Goal: Task Accomplishment & Management: Manage account settings

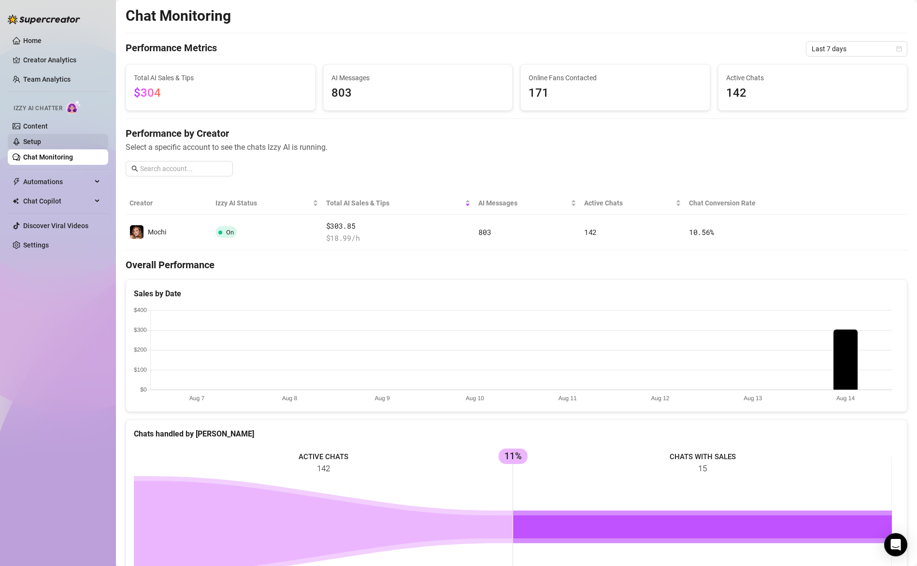
click at [40, 141] on link "Setup" at bounding box center [32, 142] width 18 height 8
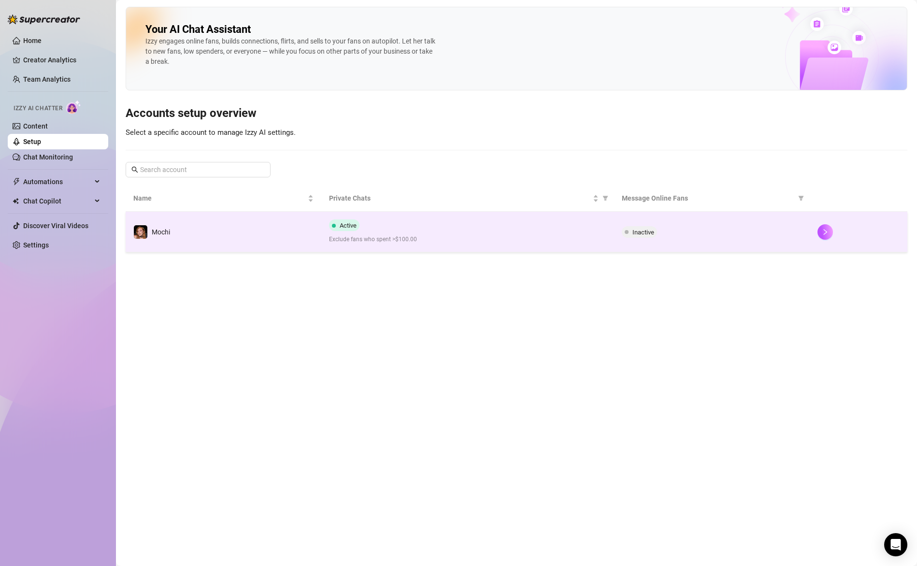
click at [708, 232] on div "Inactive" at bounding box center [712, 232] width 180 height 12
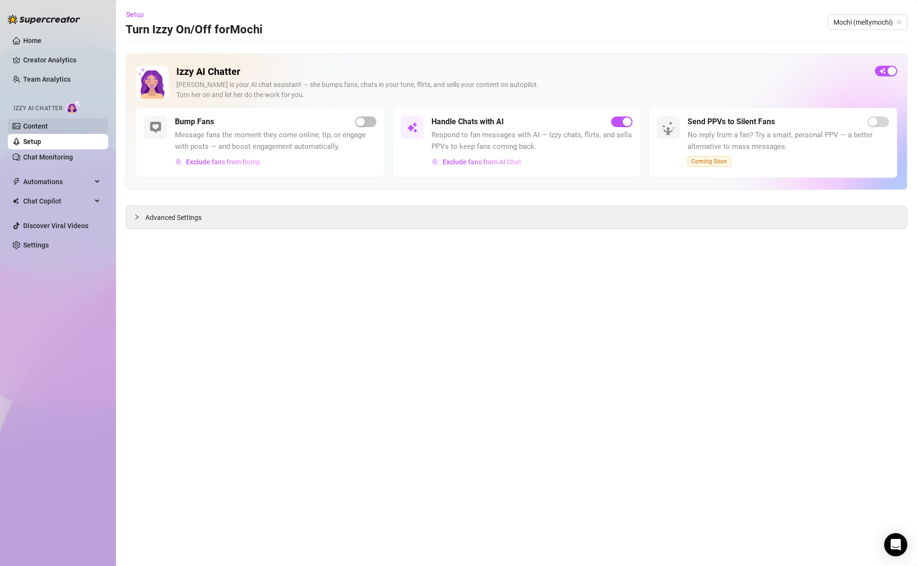
click at [46, 129] on link "Content" at bounding box center [35, 126] width 25 height 8
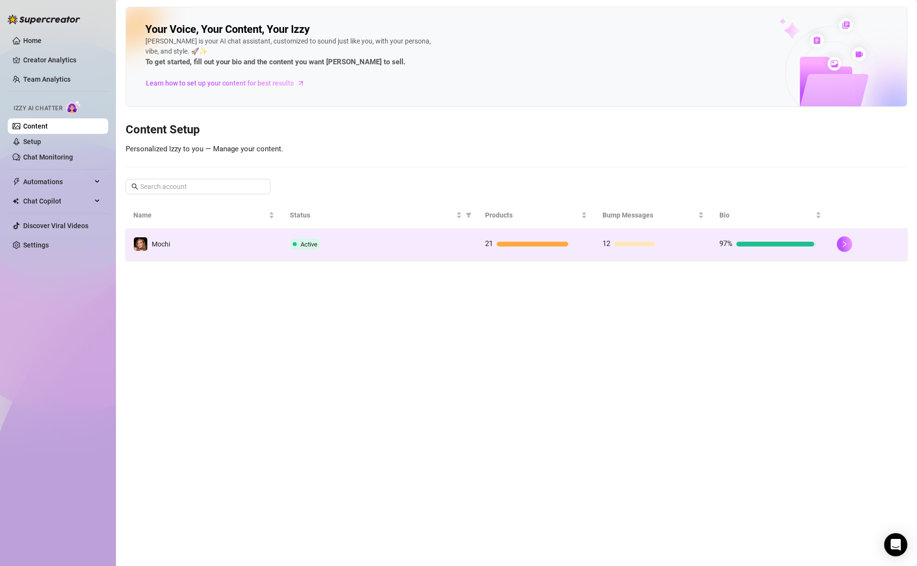
click at [419, 242] on div "Active" at bounding box center [380, 244] width 180 height 12
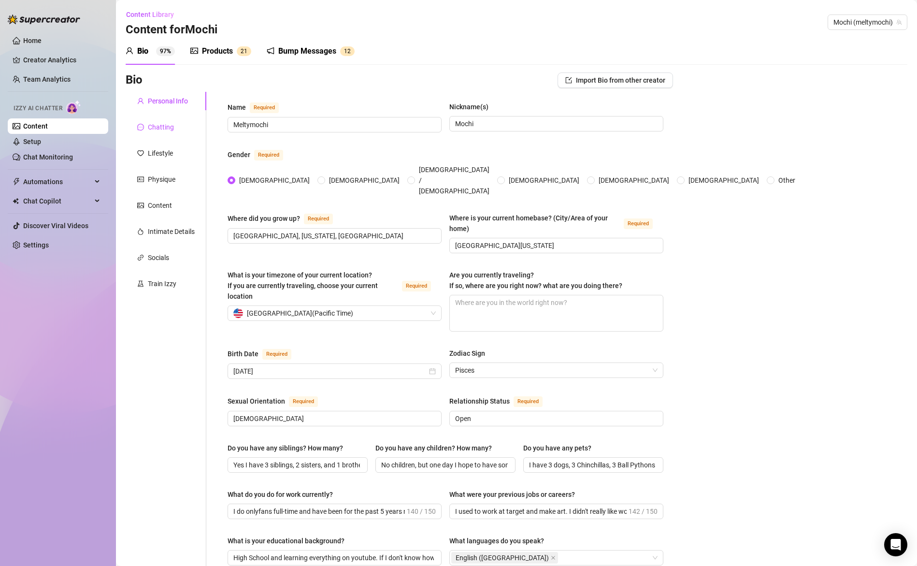
drag, startPoint x: 157, startPoint y: 126, endPoint x: 181, endPoint y: 159, distance: 40.8
click at [157, 126] on div "Chatting" at bounding box center [161, 127] width 26 height 11
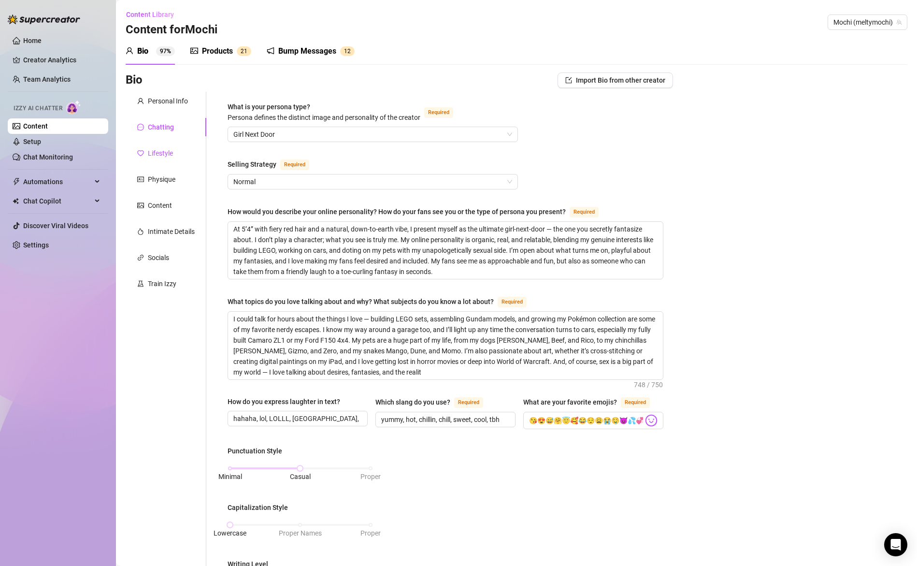
click at [163, 155] on div "Lifestyle" at bounding box center [160, 153] width 25 height 11
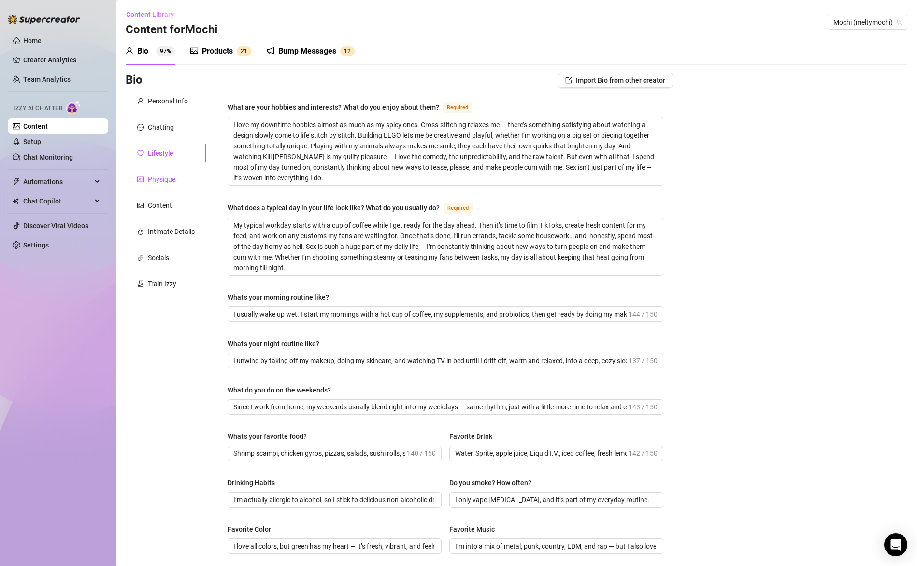
click at [165, 180] on div "Physique" at bounding box center [162, 179] width 28 height 11
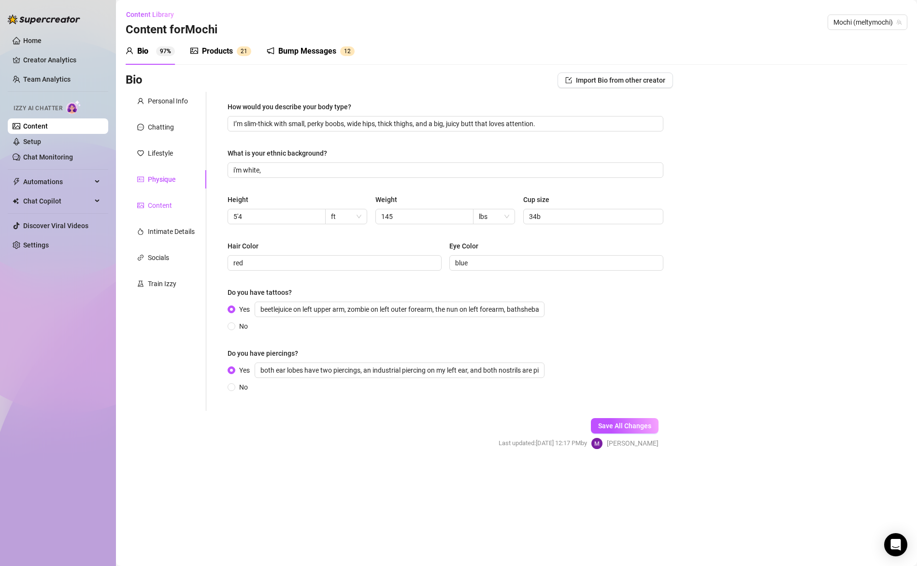
drag, startPoint x: 161, startPoint y: 206, endPoint x: 166, endPoint y: 220, distance: 14.5
click at [161, 206] on div "Content" at bounding box center [160, 205] width 24 height 11
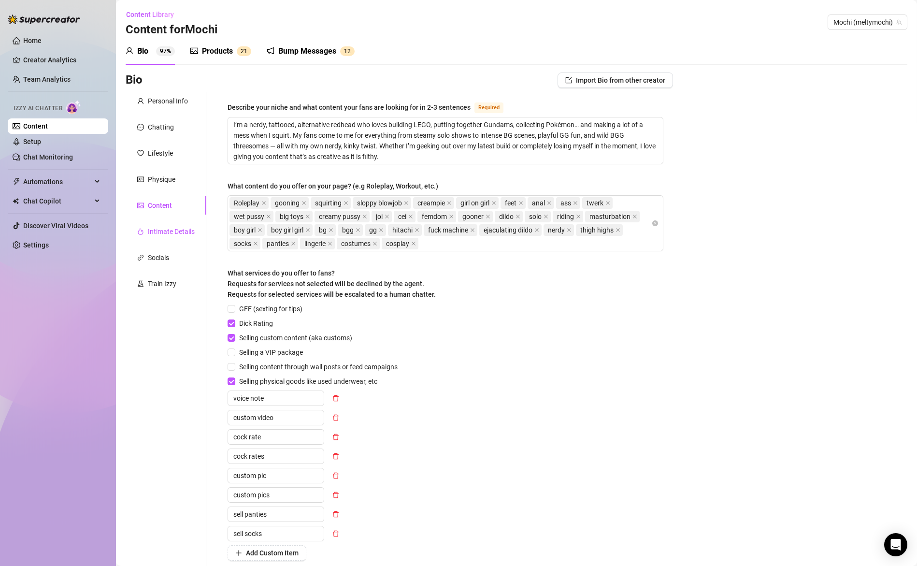
click at [168, 232] on div "Intimate Details" at bounding box center [171, 231] width 47 height 11
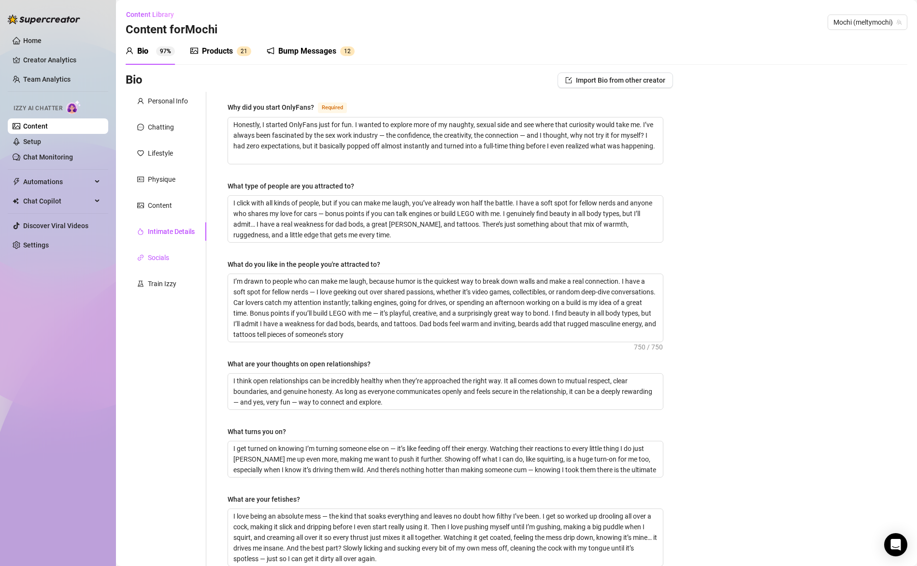
click at [162, 256] on div "Socials" at bounding box center [158, 257] width 21 height 11
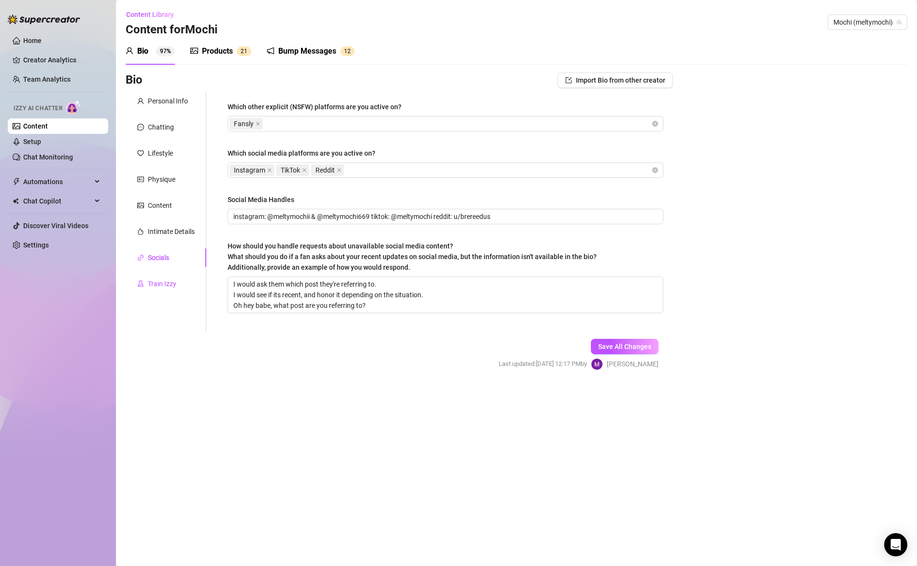
click at [164, 282] on div "Train Izzy" at bounding box center [162, 283] width 29 height 11
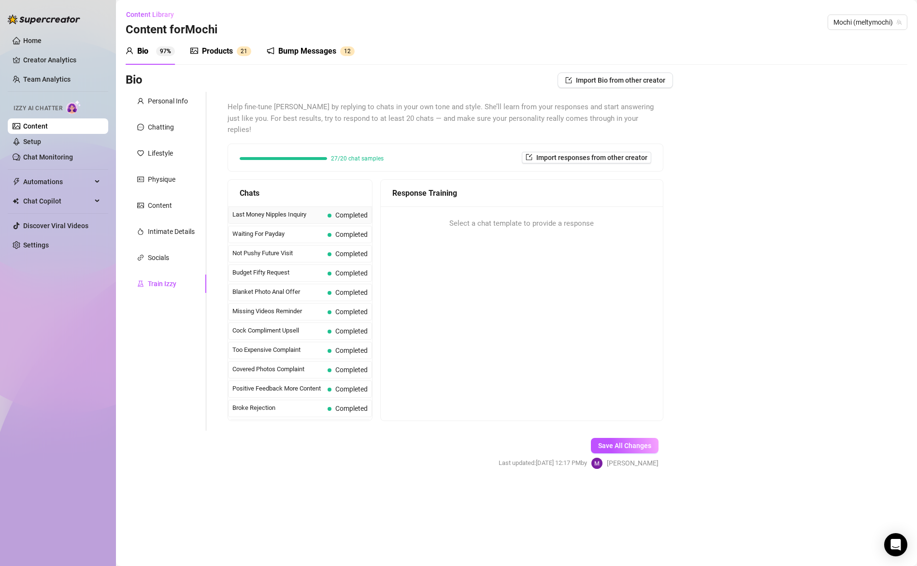
click at [290, 210] on span "Last Money Nipples Inquiry" at bounding box center [277, 215] width 91 height 10
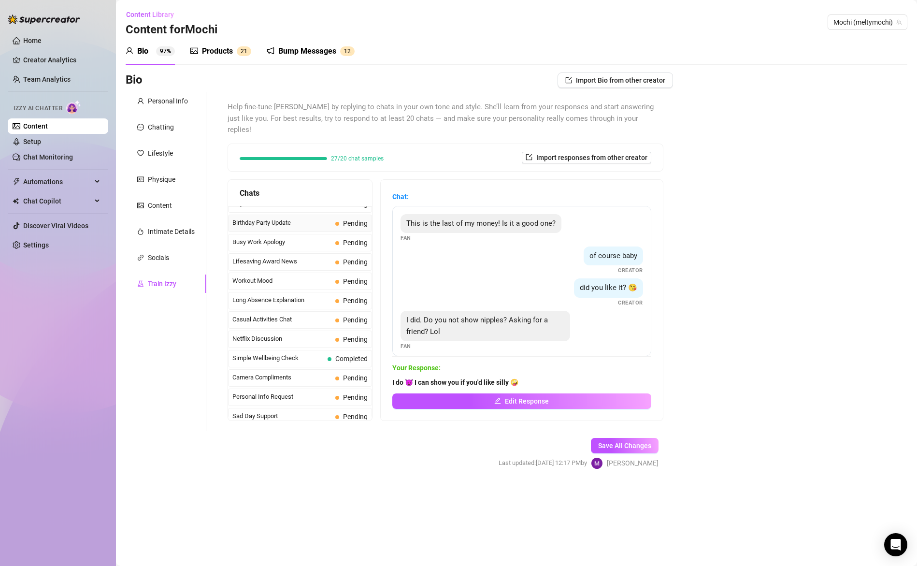
scroll to position [867, 0]
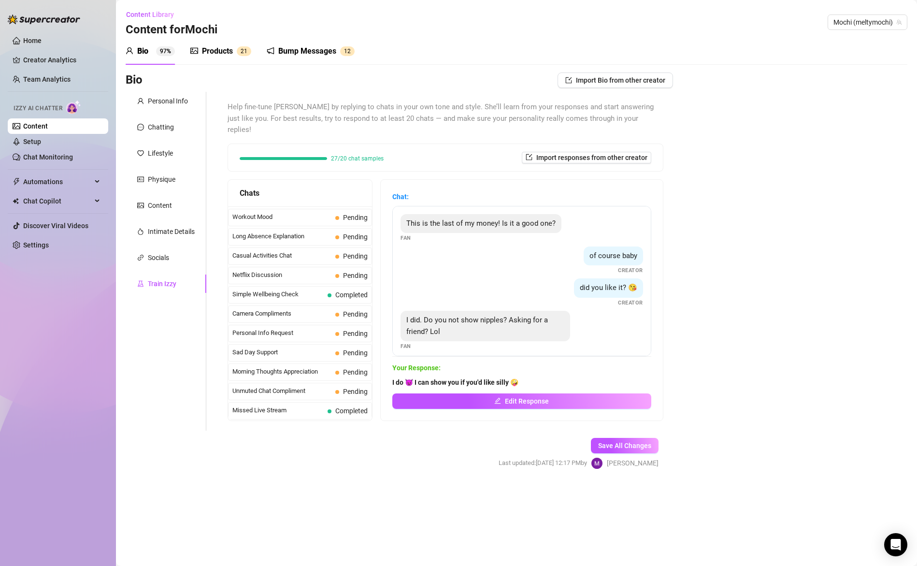
click at [220, 48] on div "Products" at bounding box center [217, 51] width 31 height 12
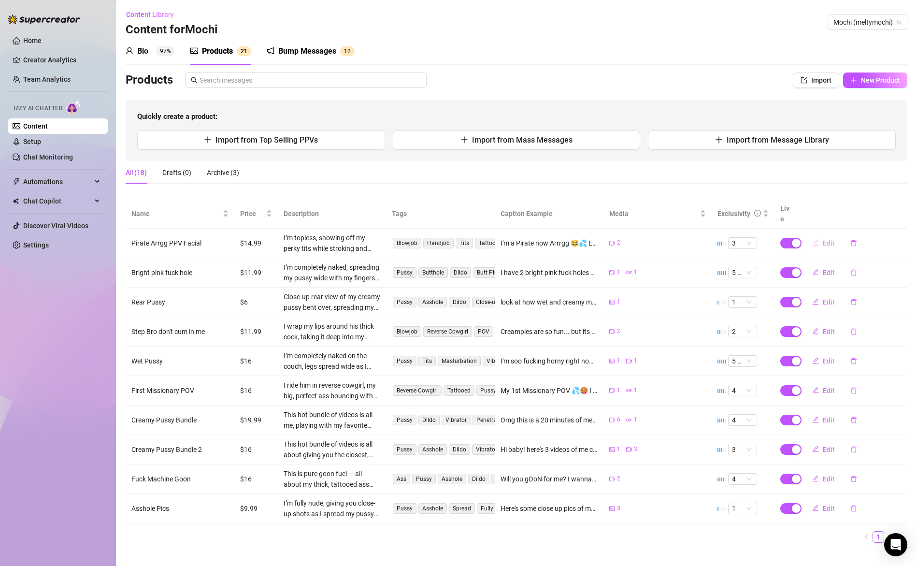
click at [824, 239] on span "Edit" at bounding box center [829, 243] width 12 height 8
type textarea "I'm a Pirate now Arrrgg 😂💦 Enjoy the full video 🥰💕 I fucking love sucking cock …"
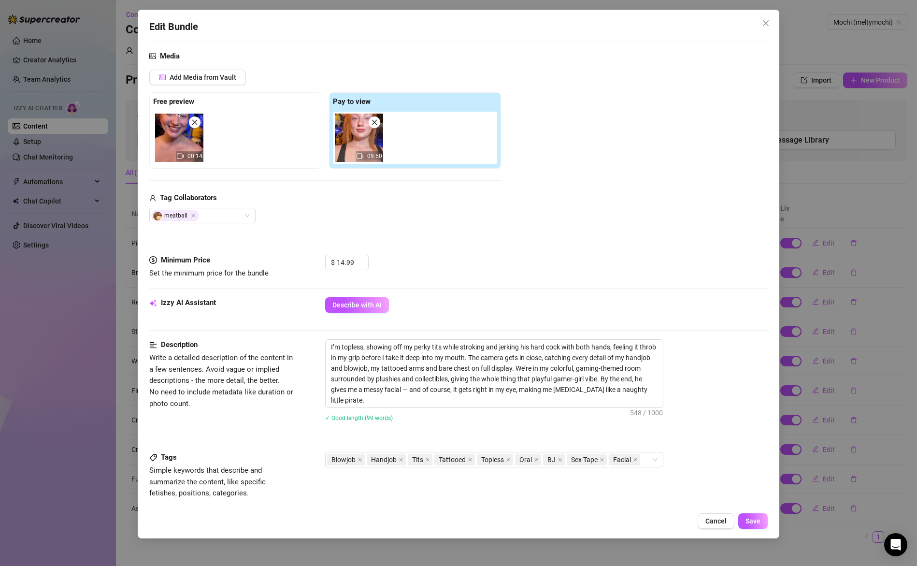
scroll to position [303, 0]
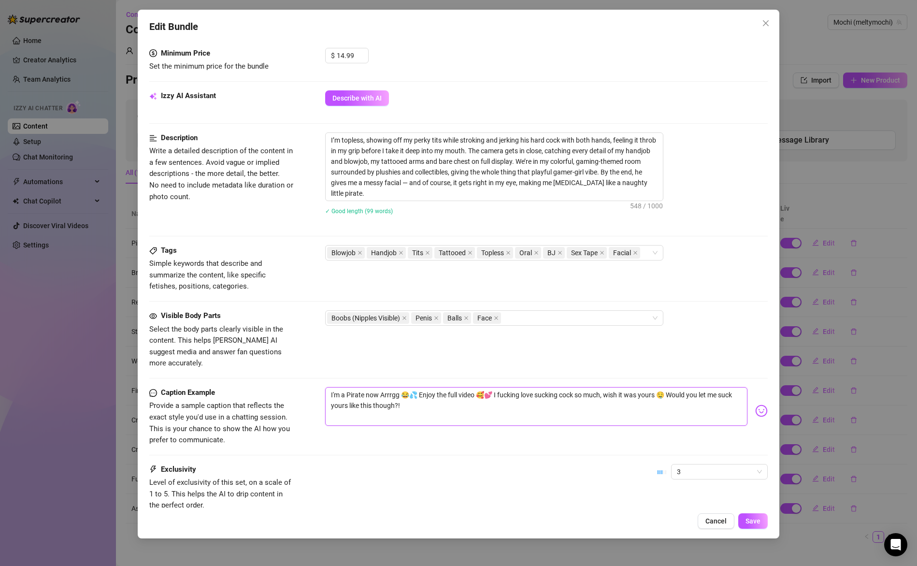
drag, startPoint x: 331, startPoint y: 384, endPoint x: 457, endPoint y: 404, distance: 127.2
click at [457, 404] on textarea "I'm a Pirate now Arrrgg 😂💦 Enjoy the full video 🥰💕 I fucking love sucking cock …" at bounding box center [536, 406] width 423 height 39
drag, startPoint x: 457, startPoint y: 404, endPoint x: 447, endPoint y: 390, distance: 16.3
click at [456, 404] on textarea "I'm a Pirate now Arrrgg 😂💦 Enjoy the full video 🥰💕 I fucking love sucking cock …" at bounding box center [536, 406] width 423 height 39
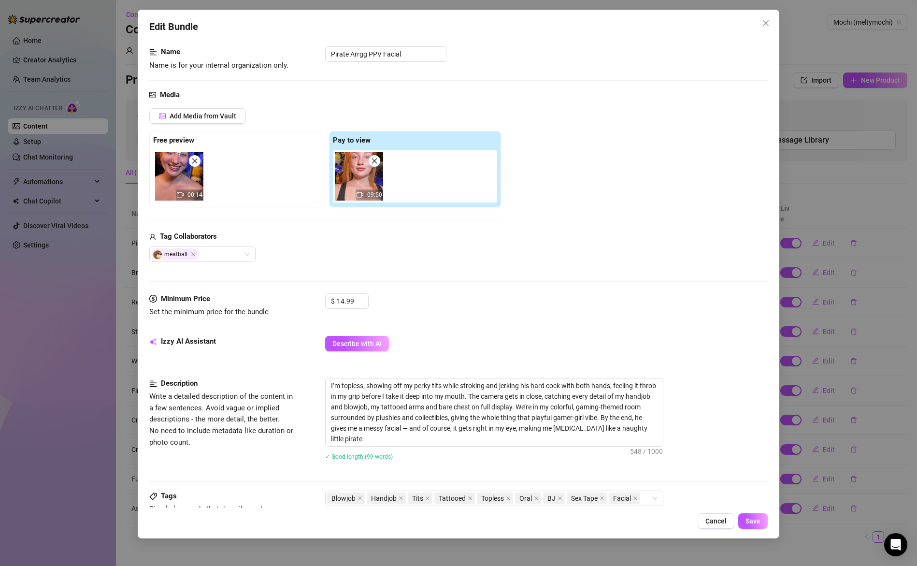
scroll to position [0, 0]
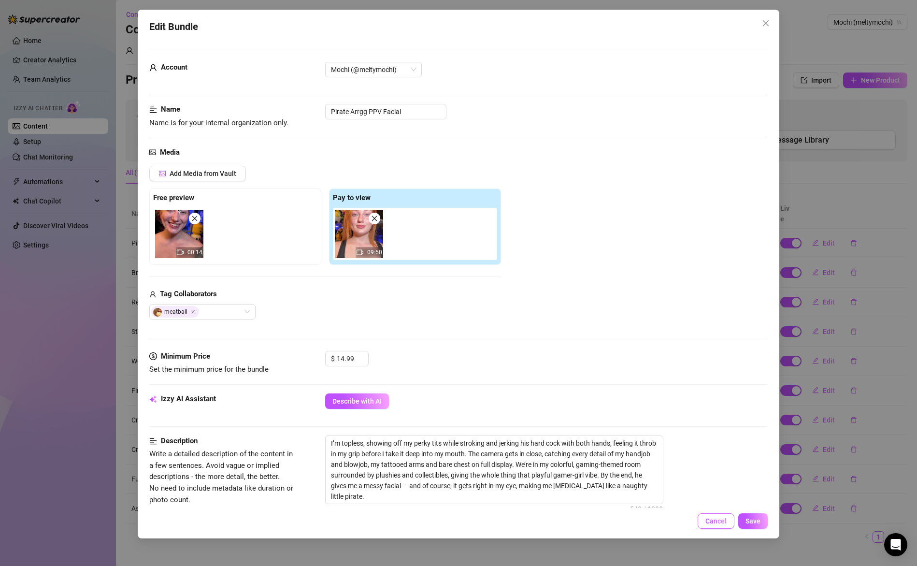
click at [715, 521] on span "Cancel" at bounding box center [715, 521] width 21 height 8
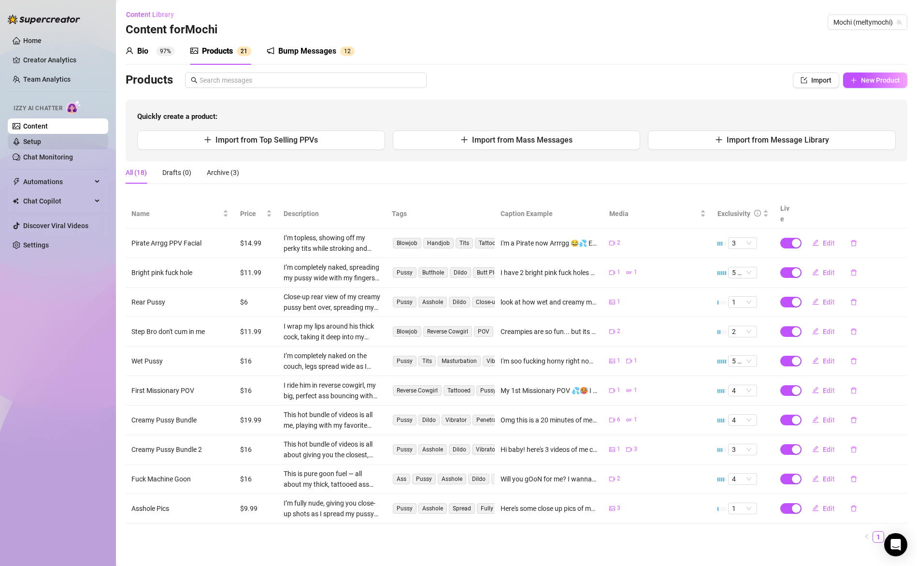
click at [41, 139] on link "Setup" at bounding box center [32, 142] width 18 height 8
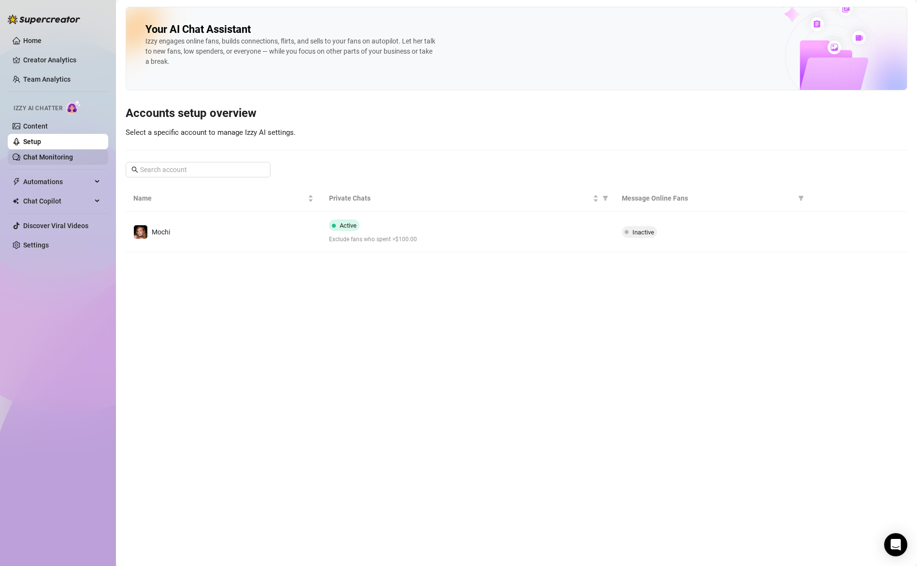
click at [73, 158] on link "Chat Monitoring" at bounding box center [48, 157] width 50 height 8
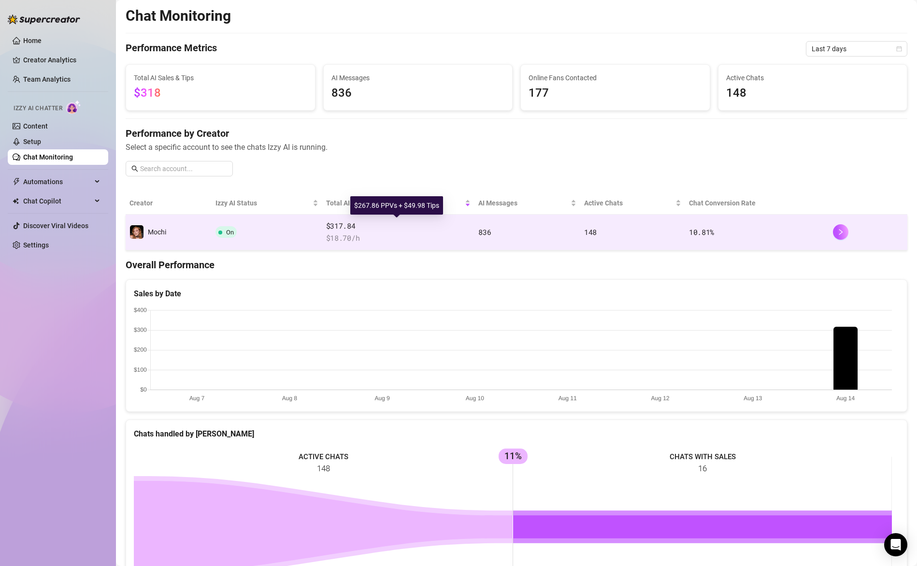
click at [347, 229] on span "$317.84" at bounding box center [398, 226] width 145 height 12
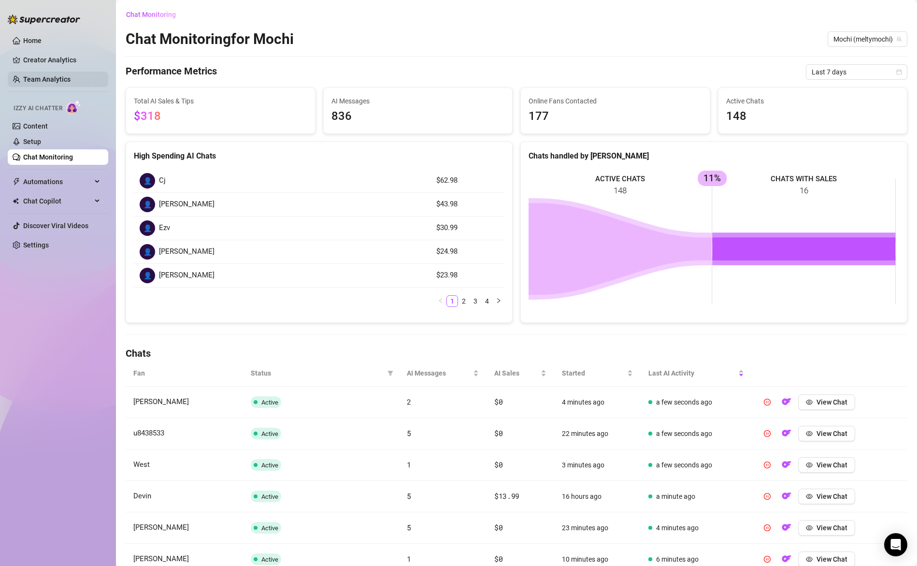
click at [38, 81] on link "Team Analytics" at bounding box center [46, 79] width 47 height 8
